Goal: Navigation & Orientation: Find specific page/section

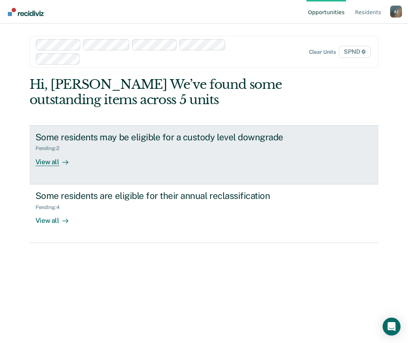
click at [45, 161] on div "View all" at bounding box center [56, 159] width 42 height 15
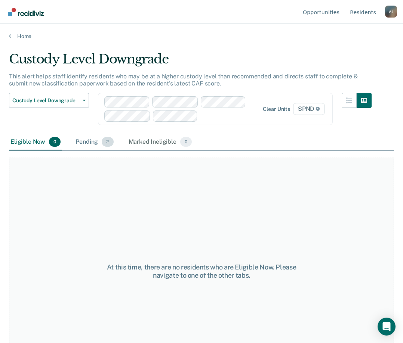
click at [95, 144] on div "Pending 2" at bounding box center [94, 142] width 41 height 16
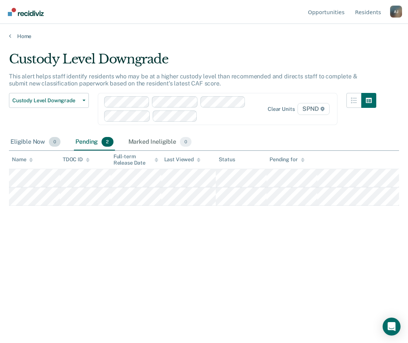
click at [35, 145] on div "Eligible Now 0" at bounding box center [35, 142] width 53 height 16
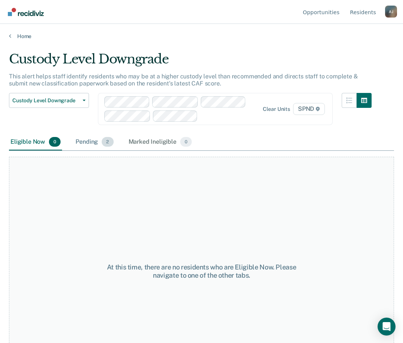
click at [96, 138] on div "Pending 2" at bounding box center [94, 142] width 41 height 16
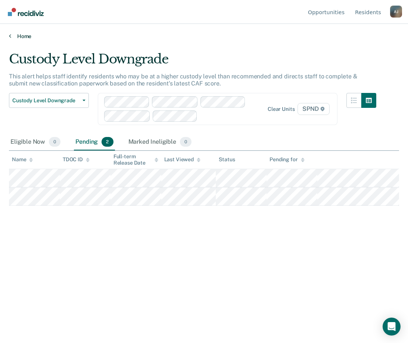
click at [13, 34] on link "Home" at bounding box center [204, 36] width 390 height 7
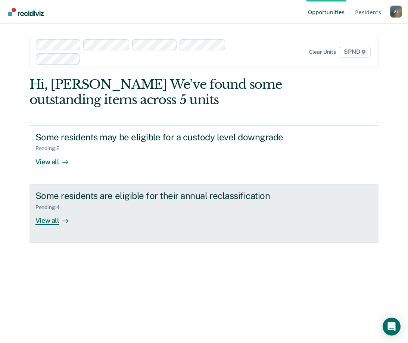
click at [62, 217] on div at bounding box center [63, 220] width 9 height 9
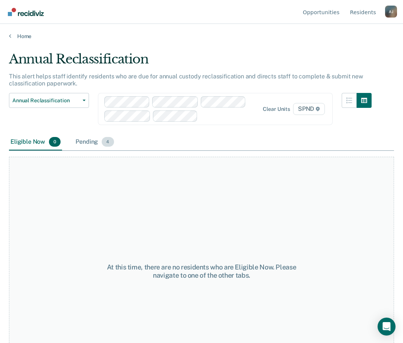
click at [79, 142] on div "Pending 4" at bounding box center [94, 142] width 41 height 16
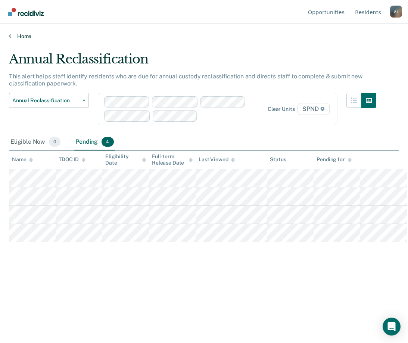
click at [11, 37] on icon at bounding box center [10, 36] width 2 height 6
